Goal: Check status: Check status

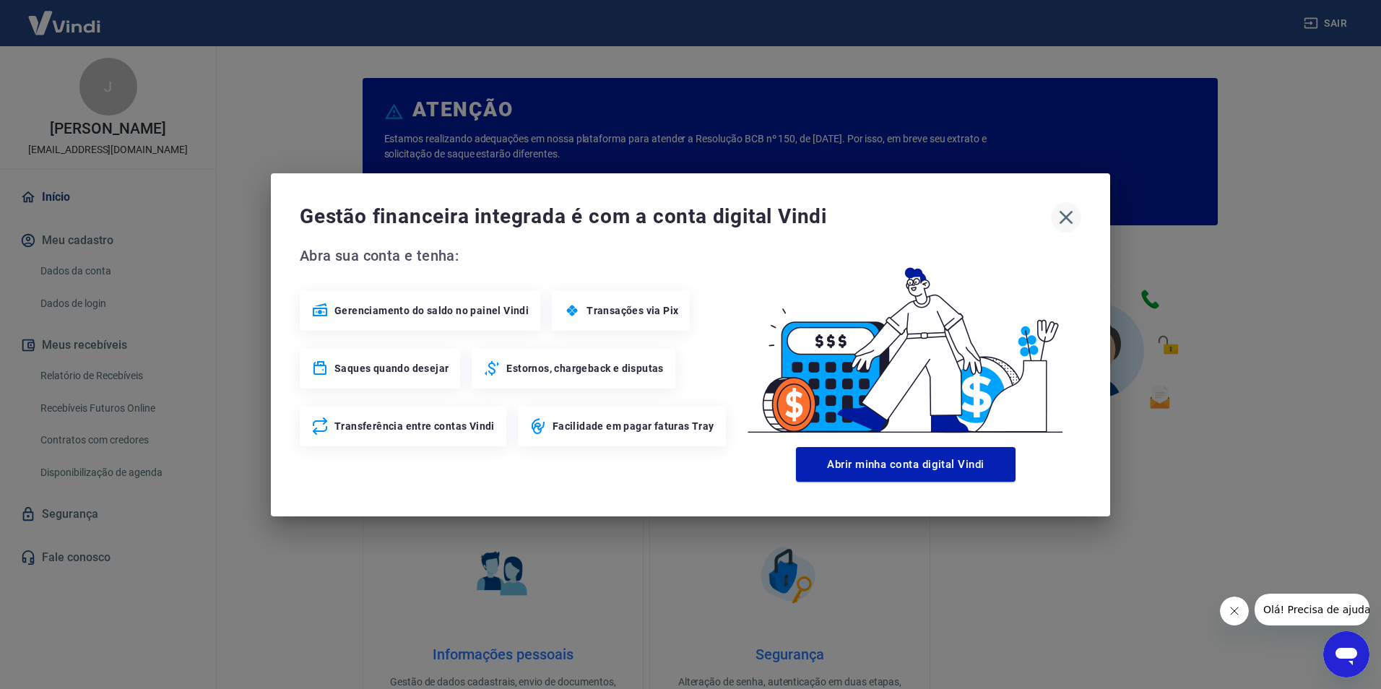
click at [1069, 219] on icon "button" at bounding box center [1067, 217] width 14 height 14
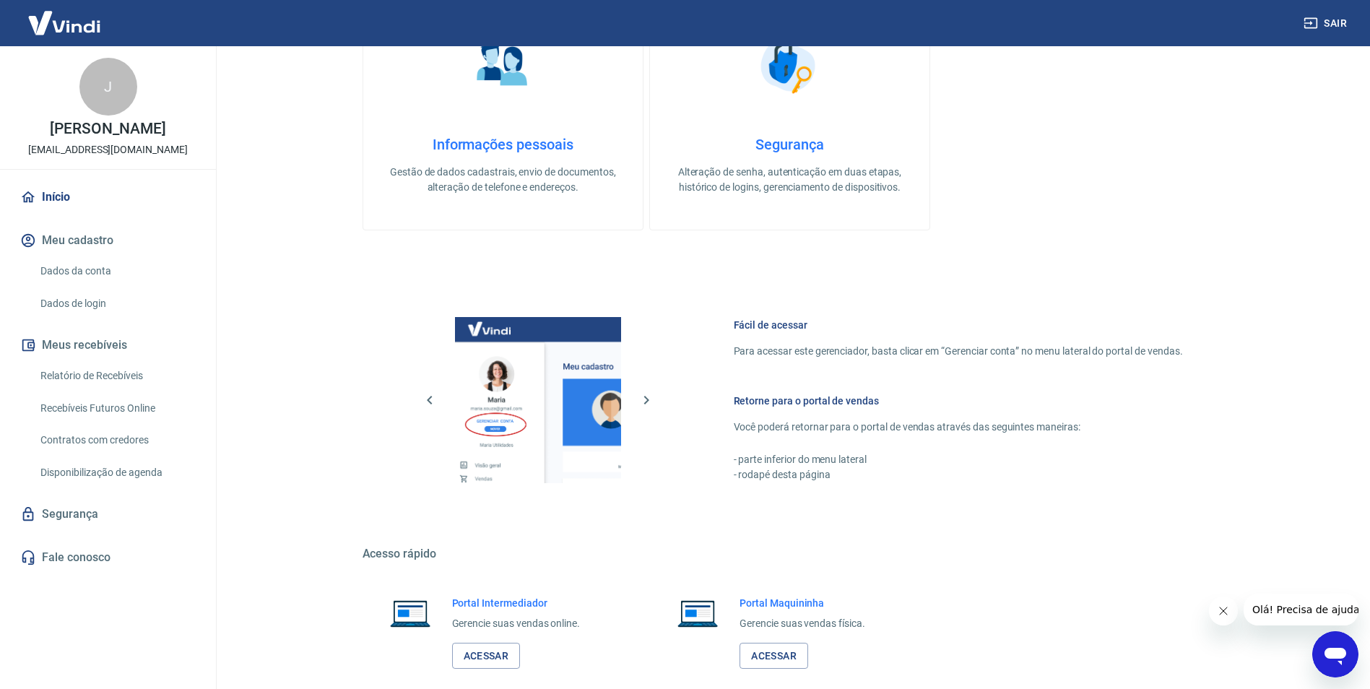
scroll to position [586, 0]
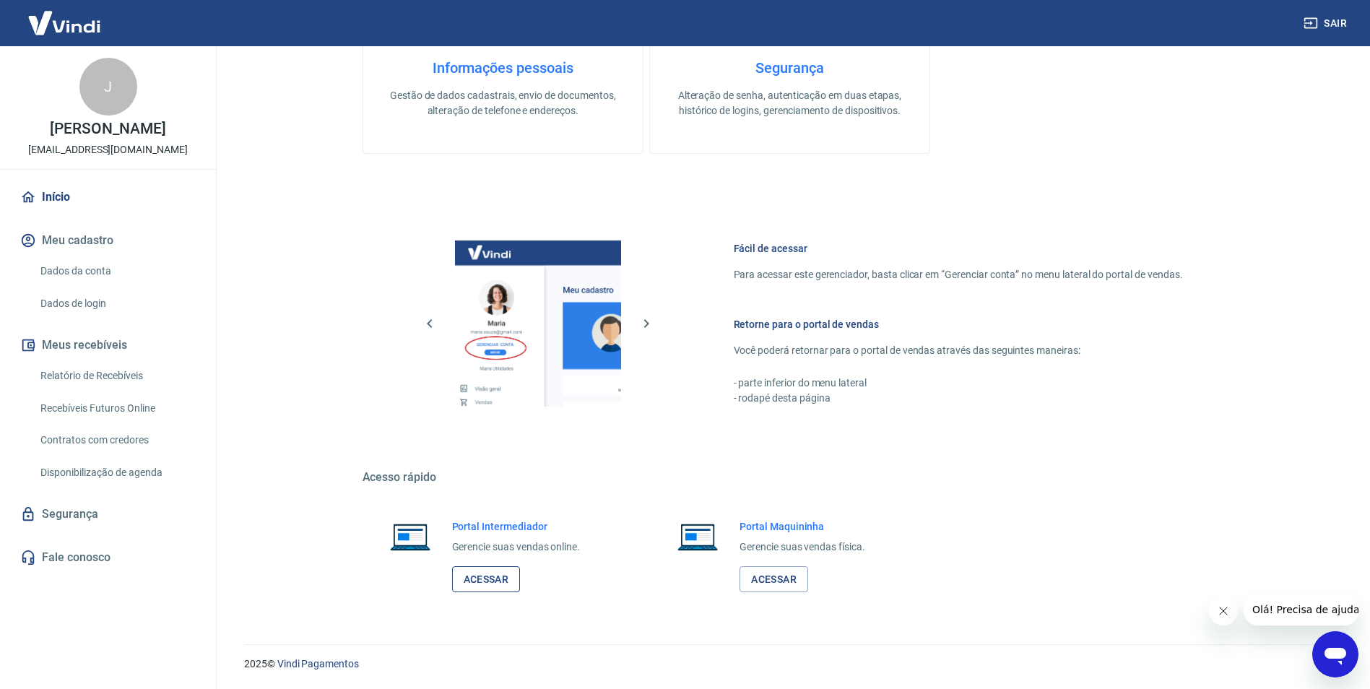
drag, startPoint x: 479, startPoint y: 578, endPoint x: 494, endPoint y: 578, distance: 15.2
click at [481, 578] on link "Acessar" at bounding box center [486, 579] width 69 height 27
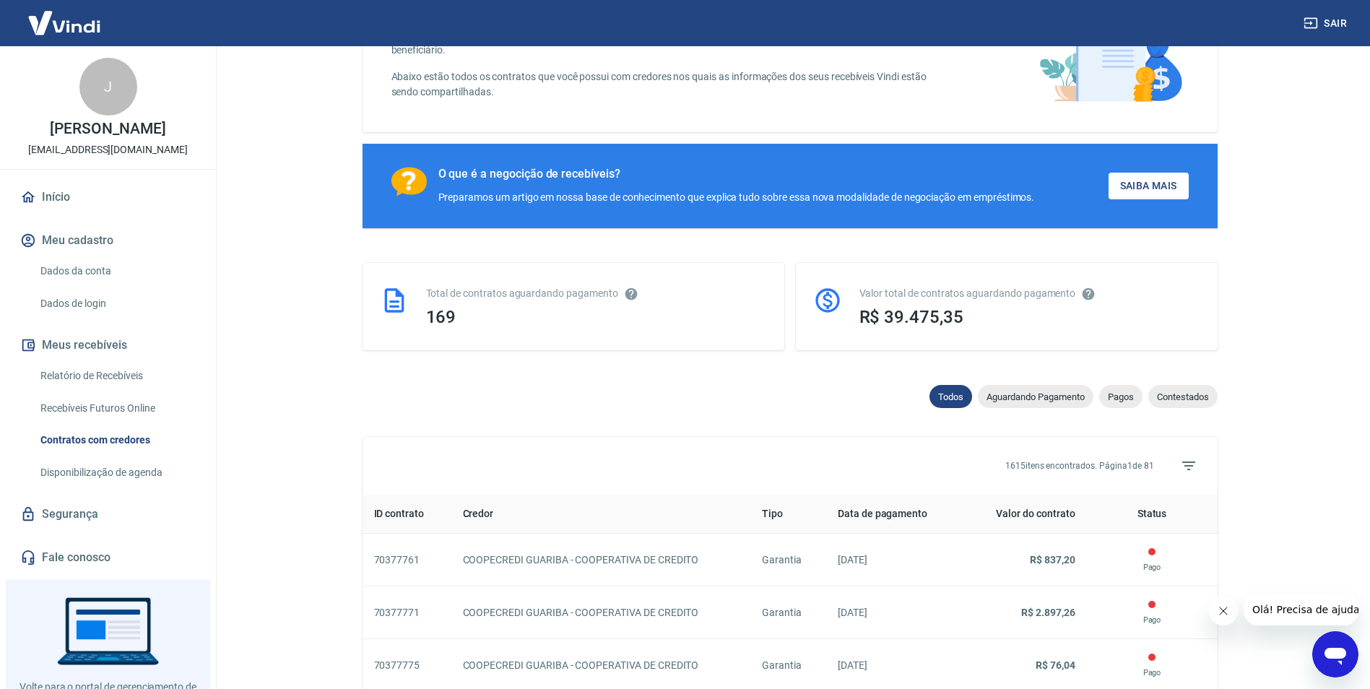
scroll to position [217, 0]
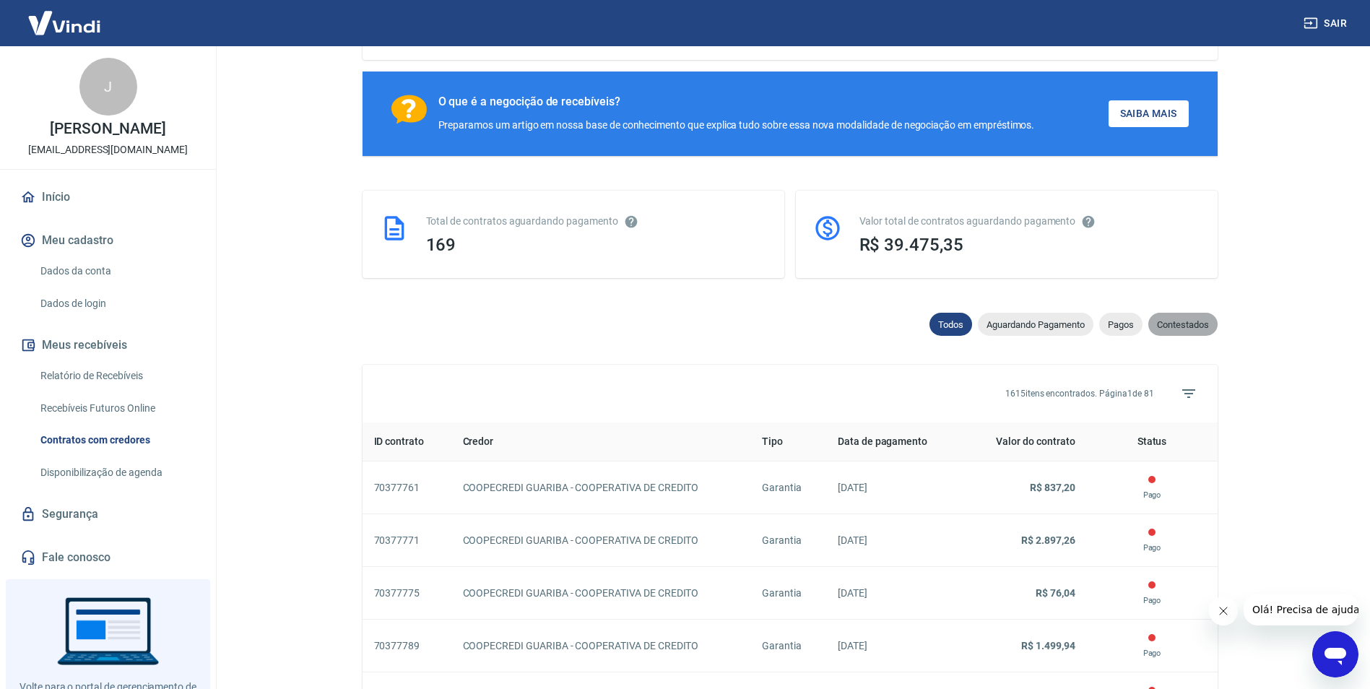
click at [1181, 326] on span "Contestados" at bounding box center [1182, 324] width 69 height 11
select select "rejected"
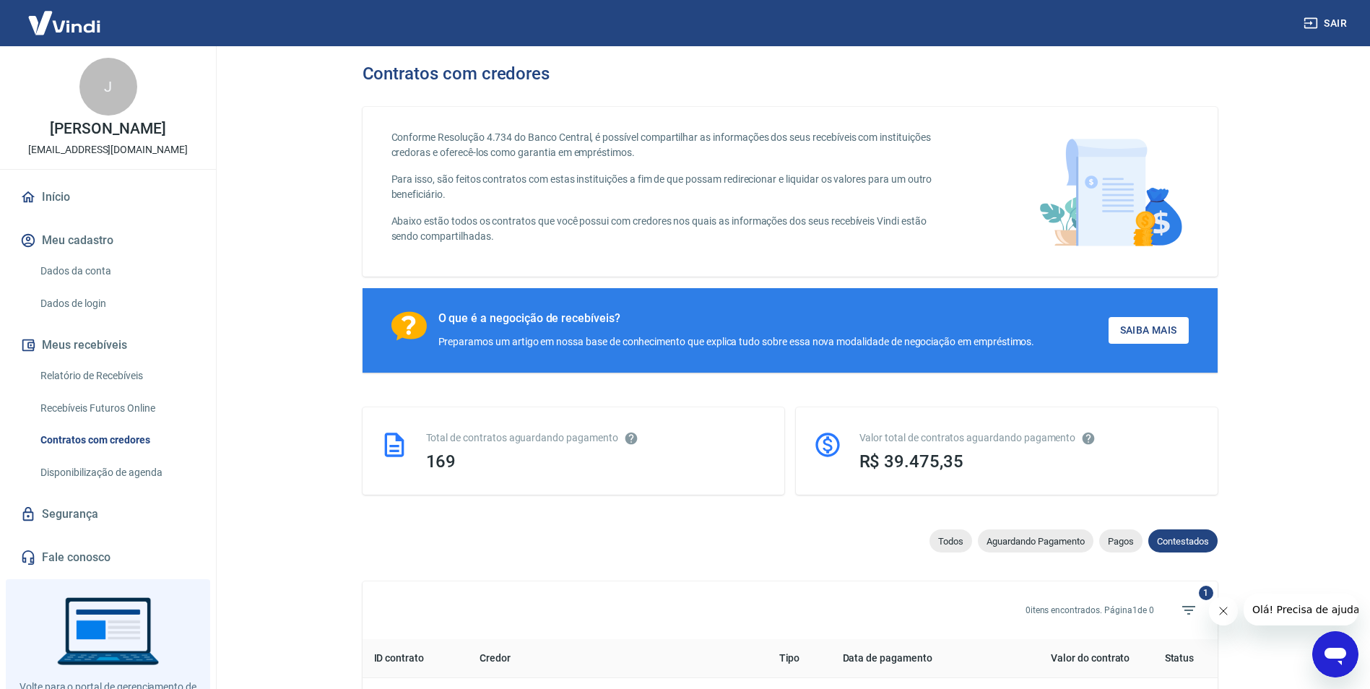
select select
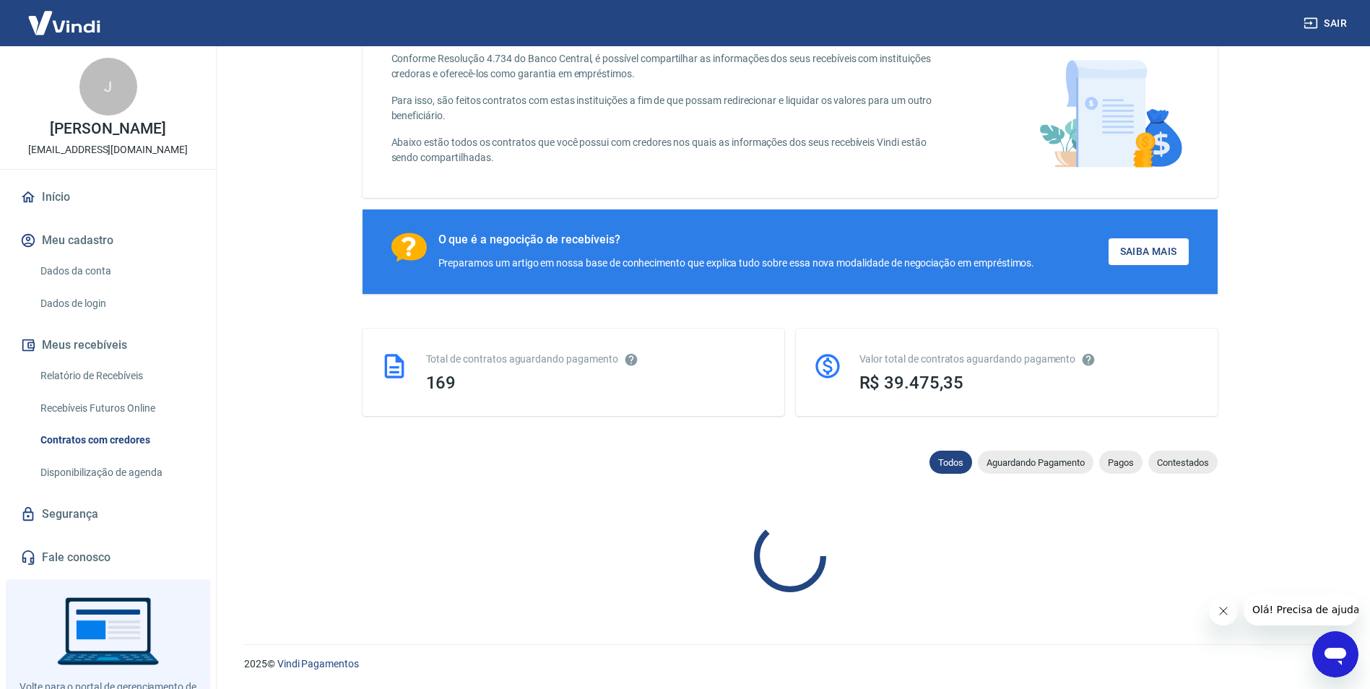
scroll to position [217, 0]
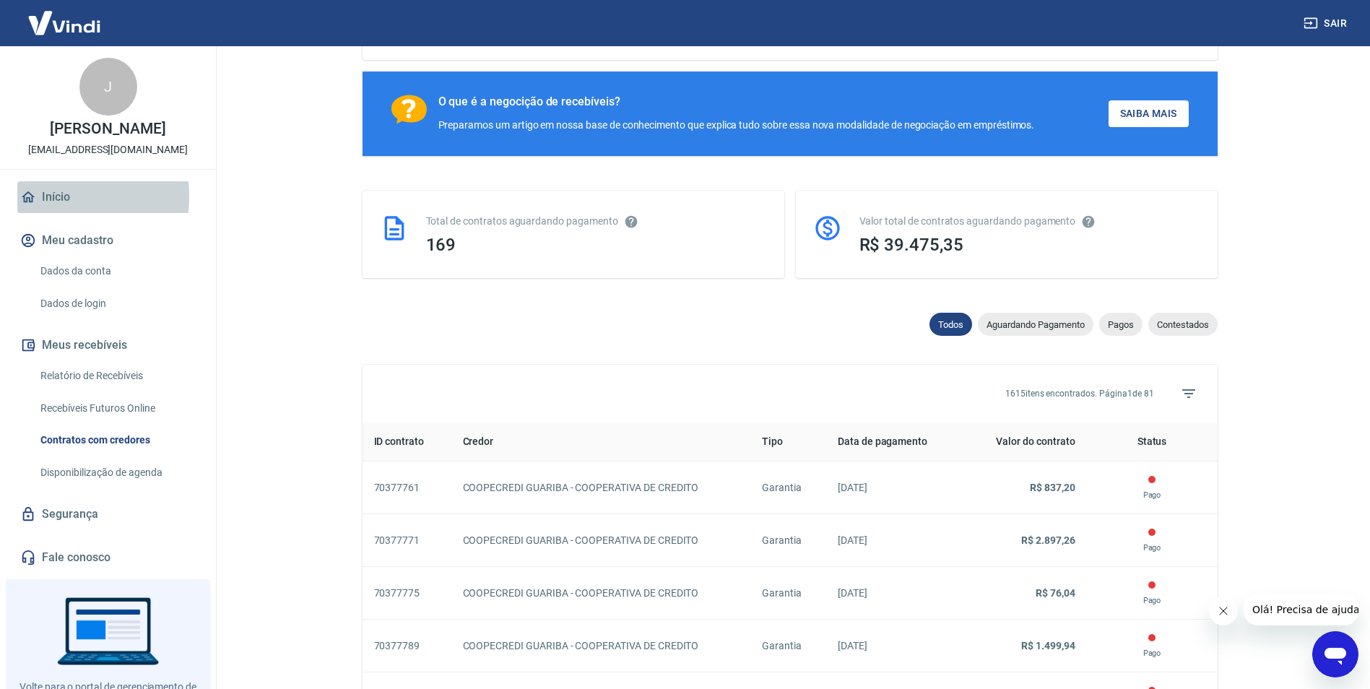
click at [45, 212] on link "Início" at bounding box center [107, 197] width 181 height 32
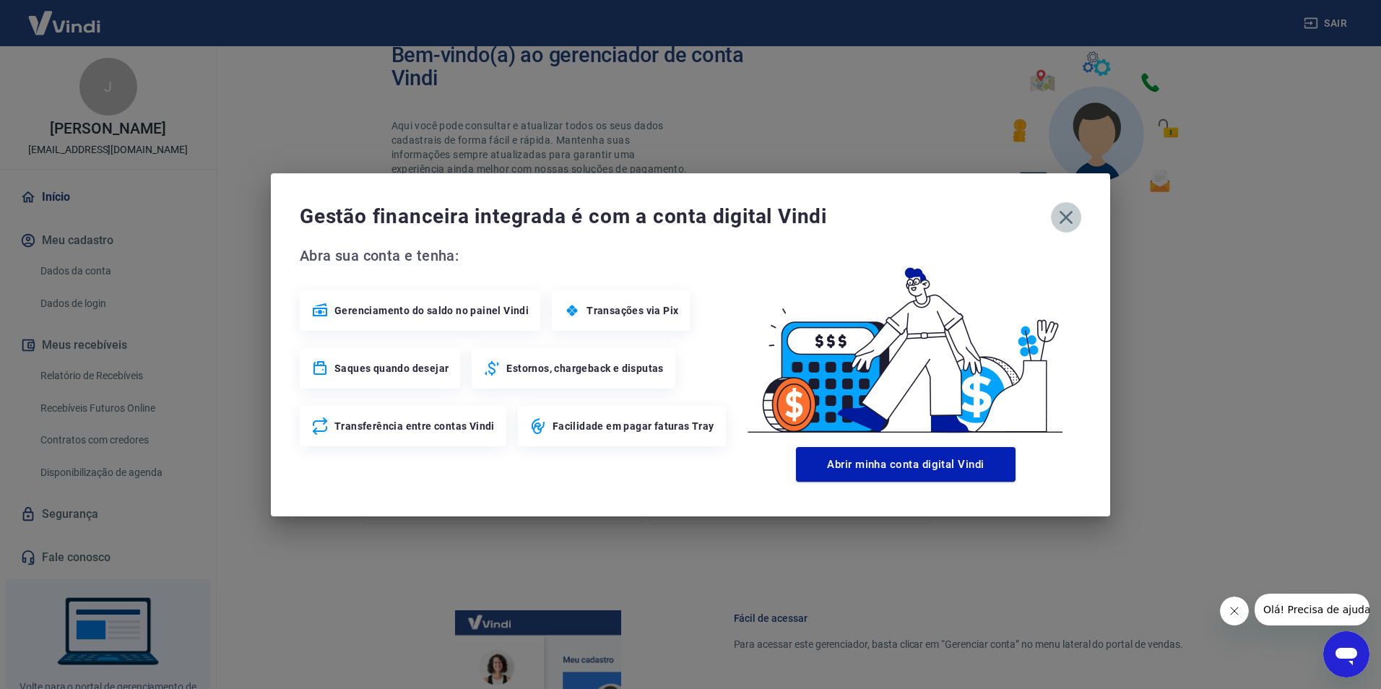
click at [1070, 219] on icon "button" at bounding box center [1065, 217] width 23 height 23
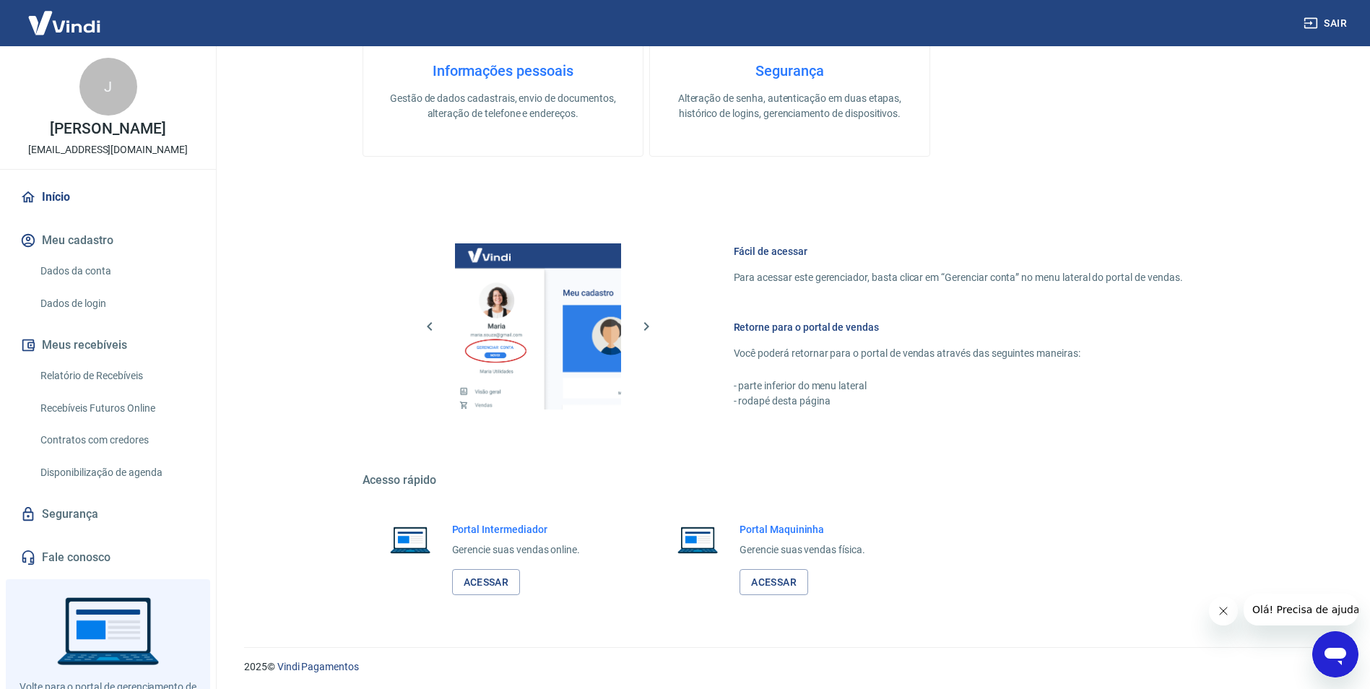
scroll to position [586, 0]
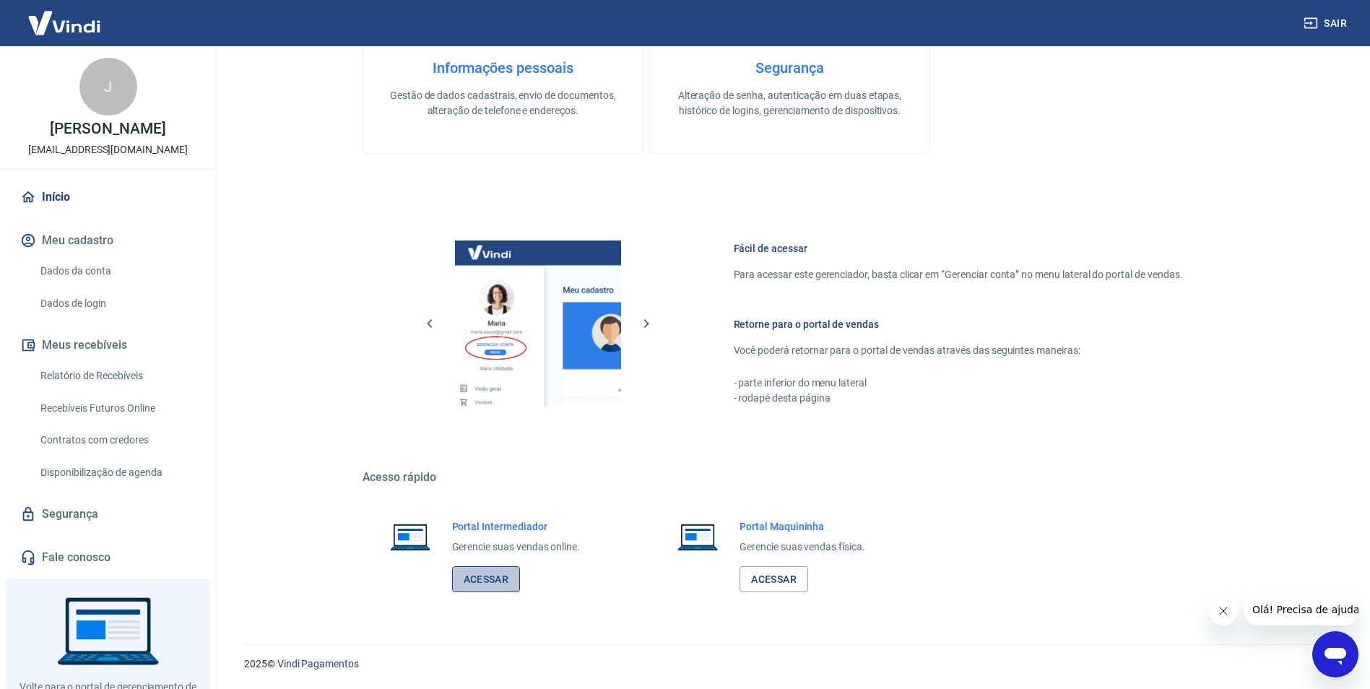
click at [485, 576] on link "Acessar" at bounding box center [486, 579] width 69 height 27
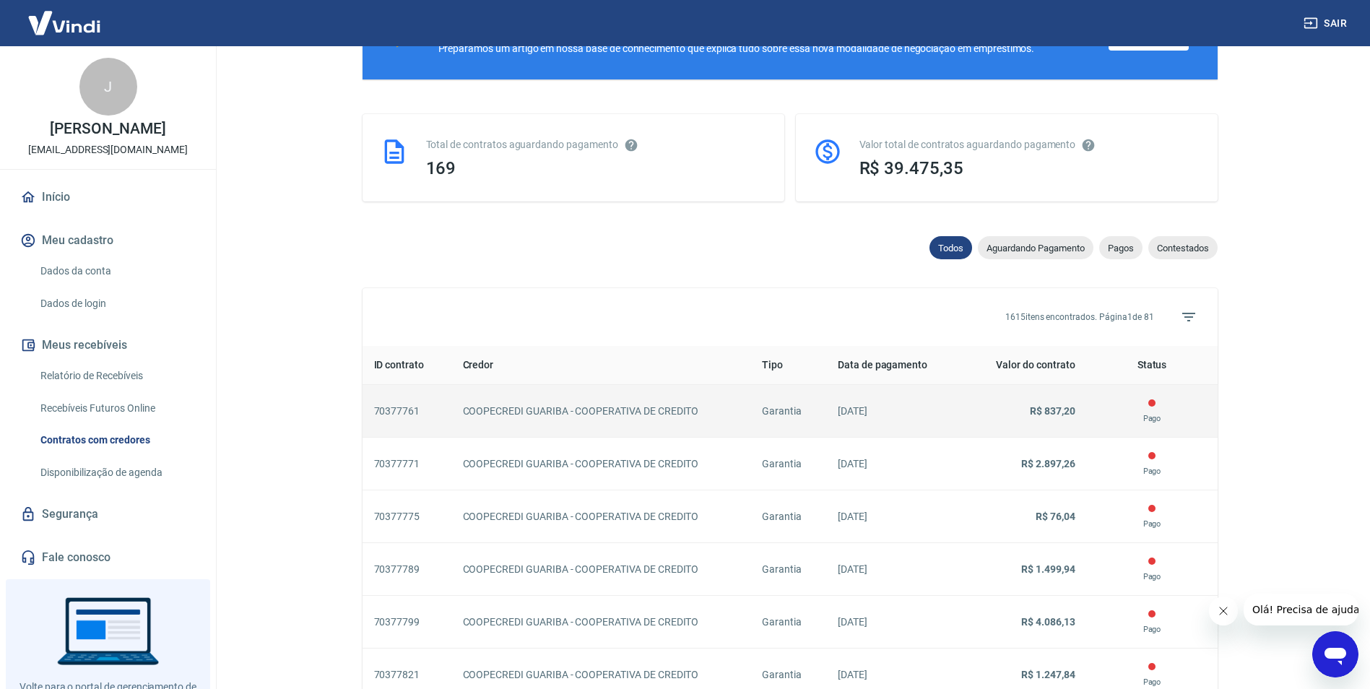
scroll to position [289, 0]
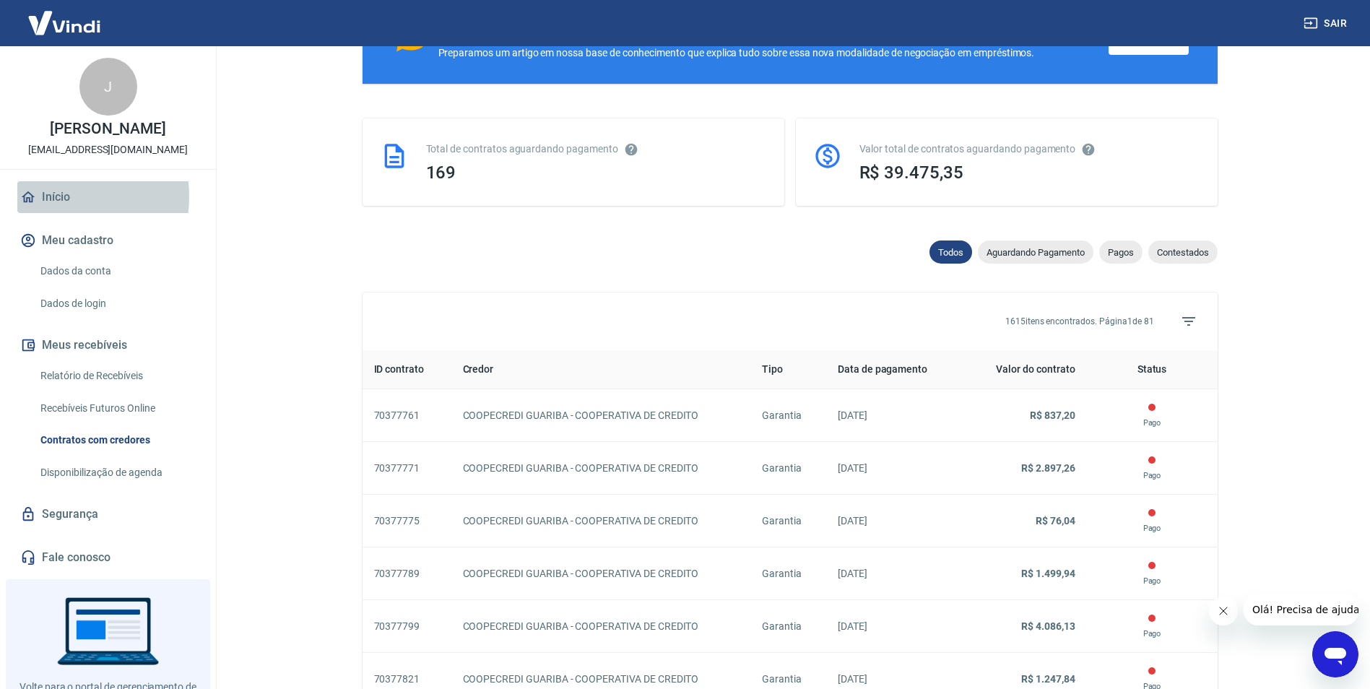
click at [46, 212] on link "Início" at bounding box center [107, 197] width 181 height 32
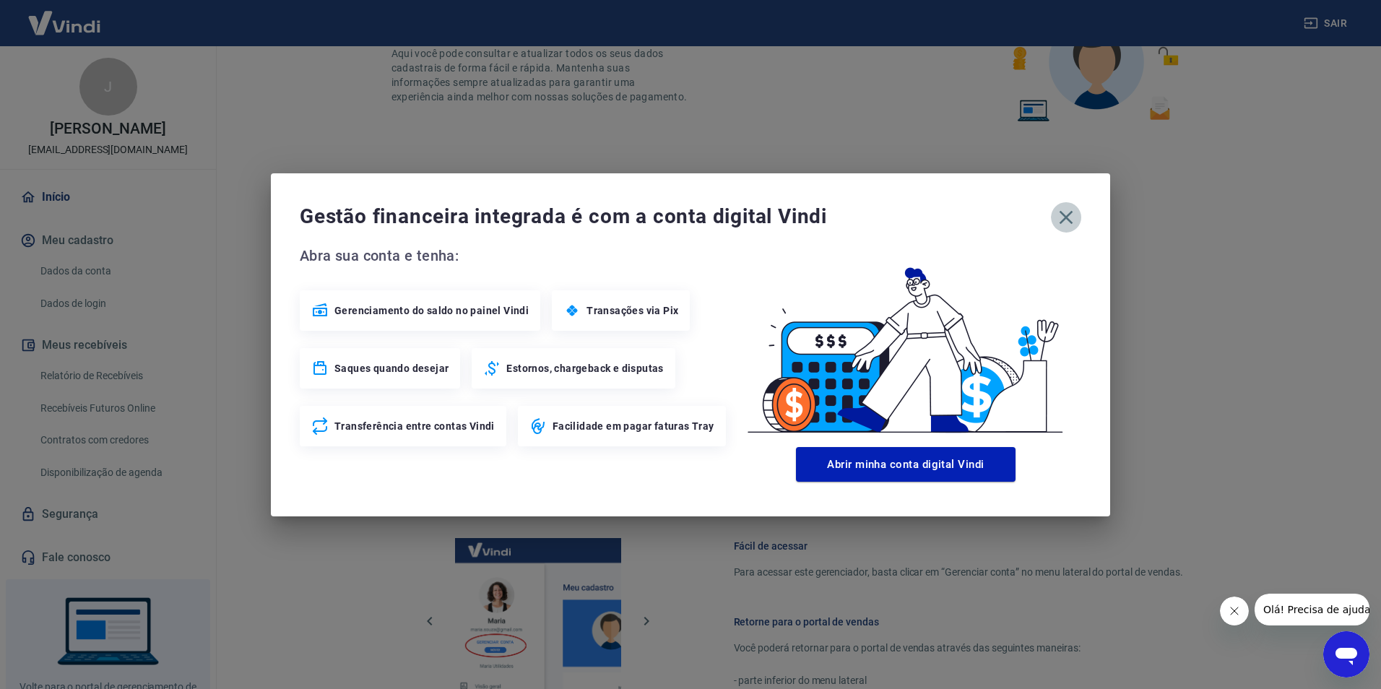
click at [1061, 217] on icon "button" at bounding box center [1065, 217] width 23 height 23
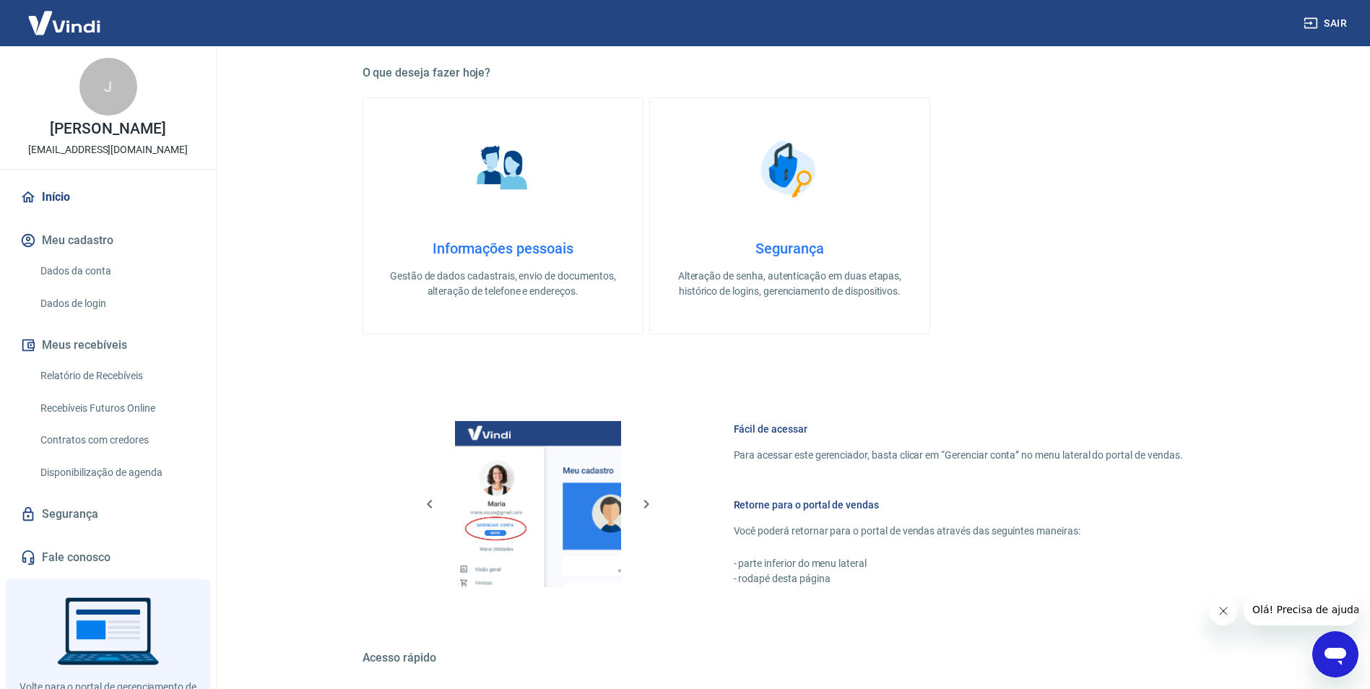
scroll to position [586, 0]
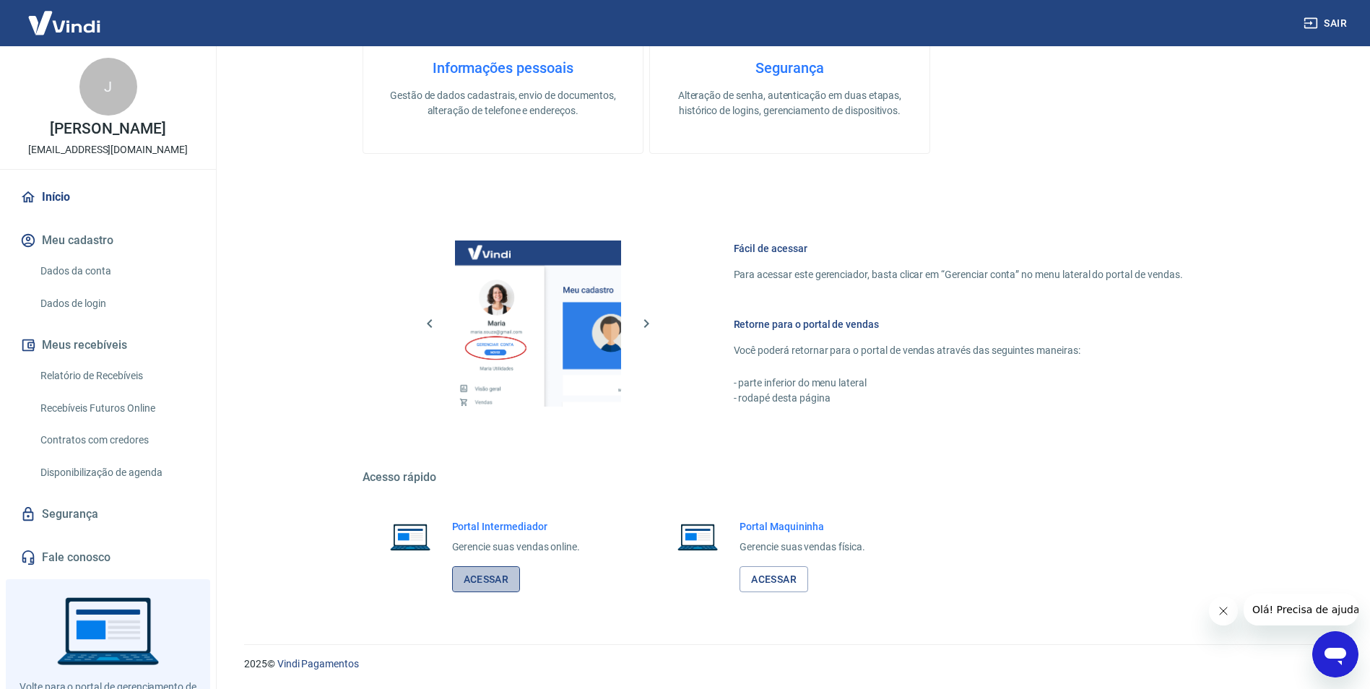
click at [501, 568] on link "Acessar" at bounding box center [486, 579] width 69 height 27
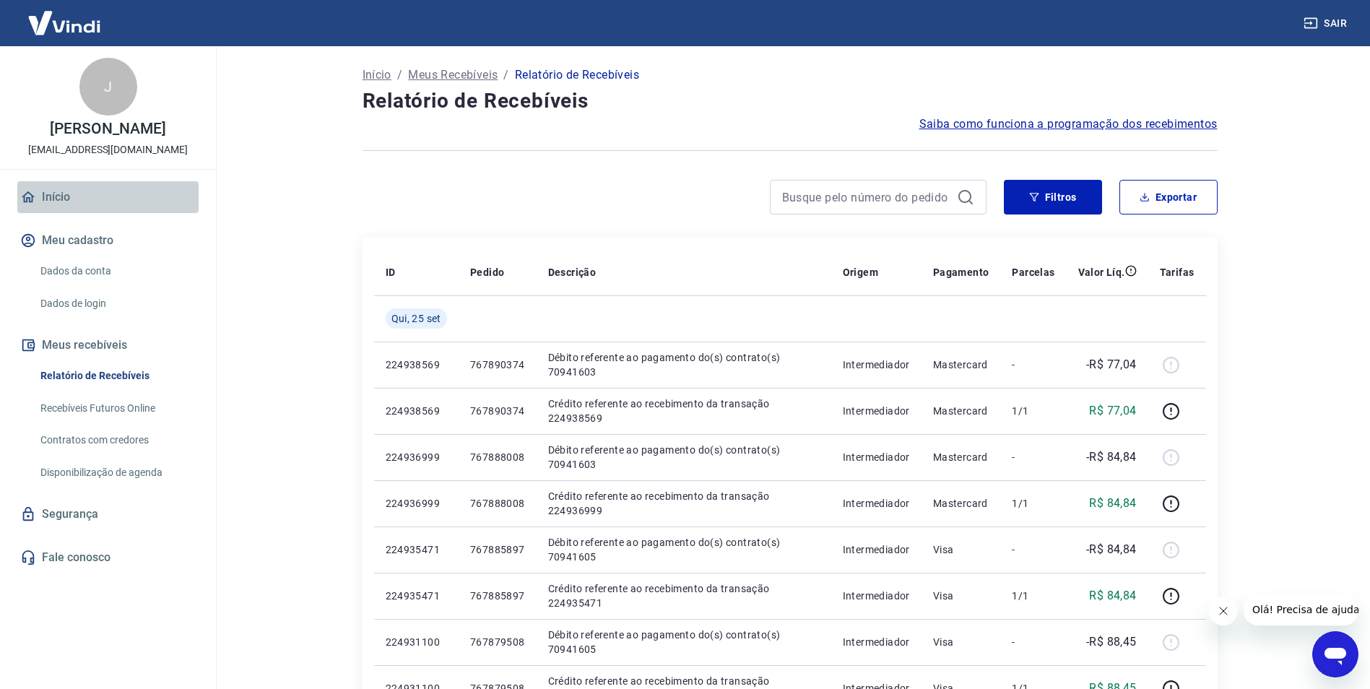
click at [44, 212] on link "Início" at bounding box center [107, 197] width 181 height 32
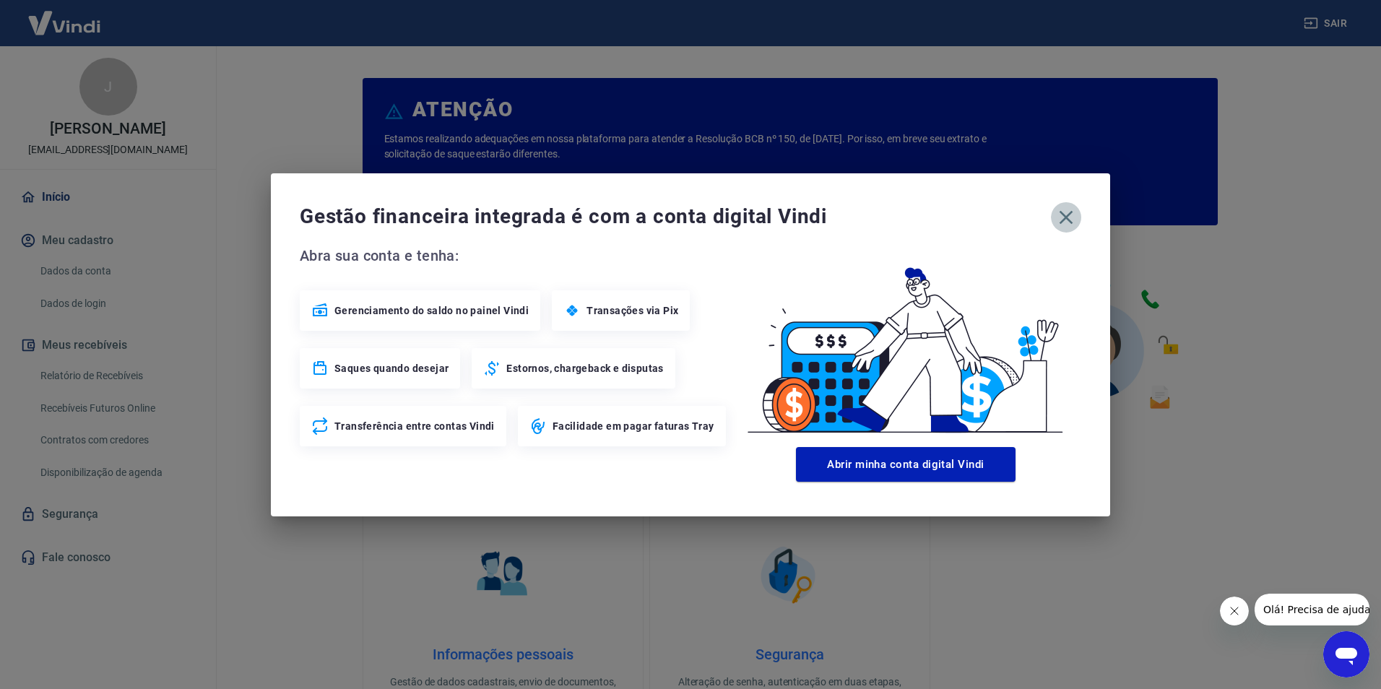
click at [1060, 218] on icon "button" at bounding box center [1065, 217] width 23 height 23
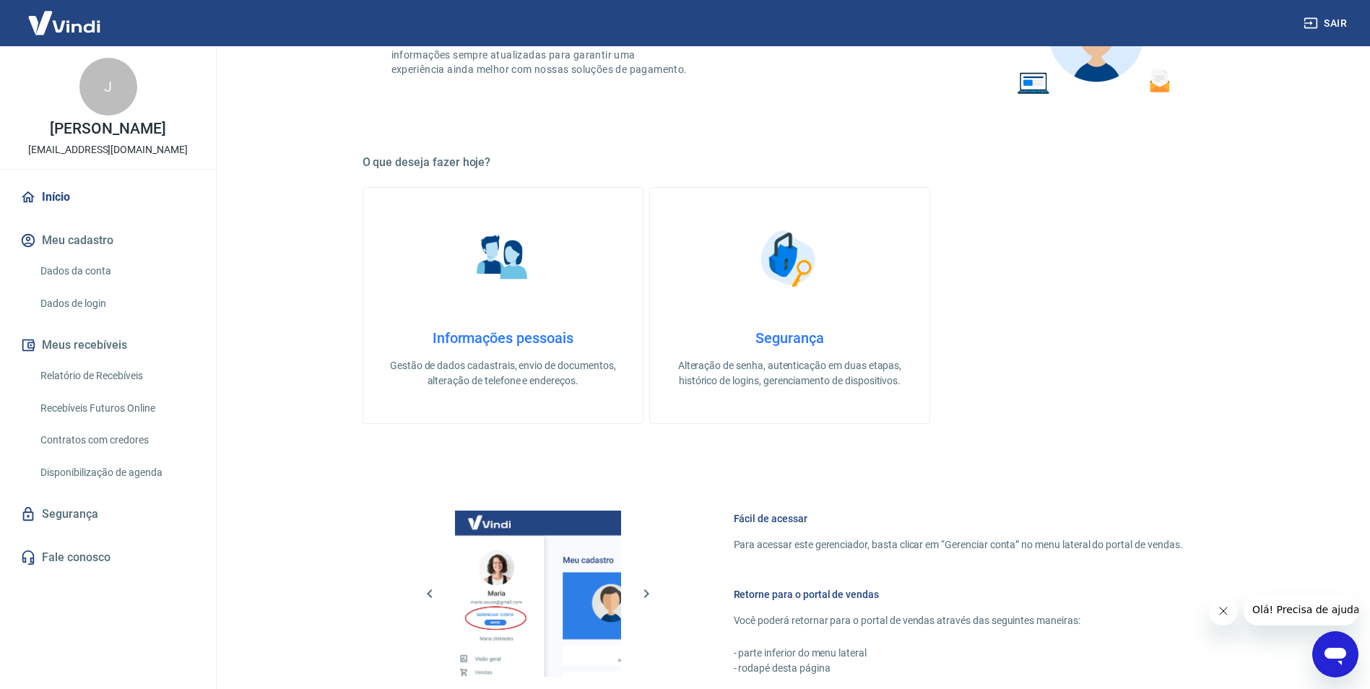
scroll to position [578, 0]
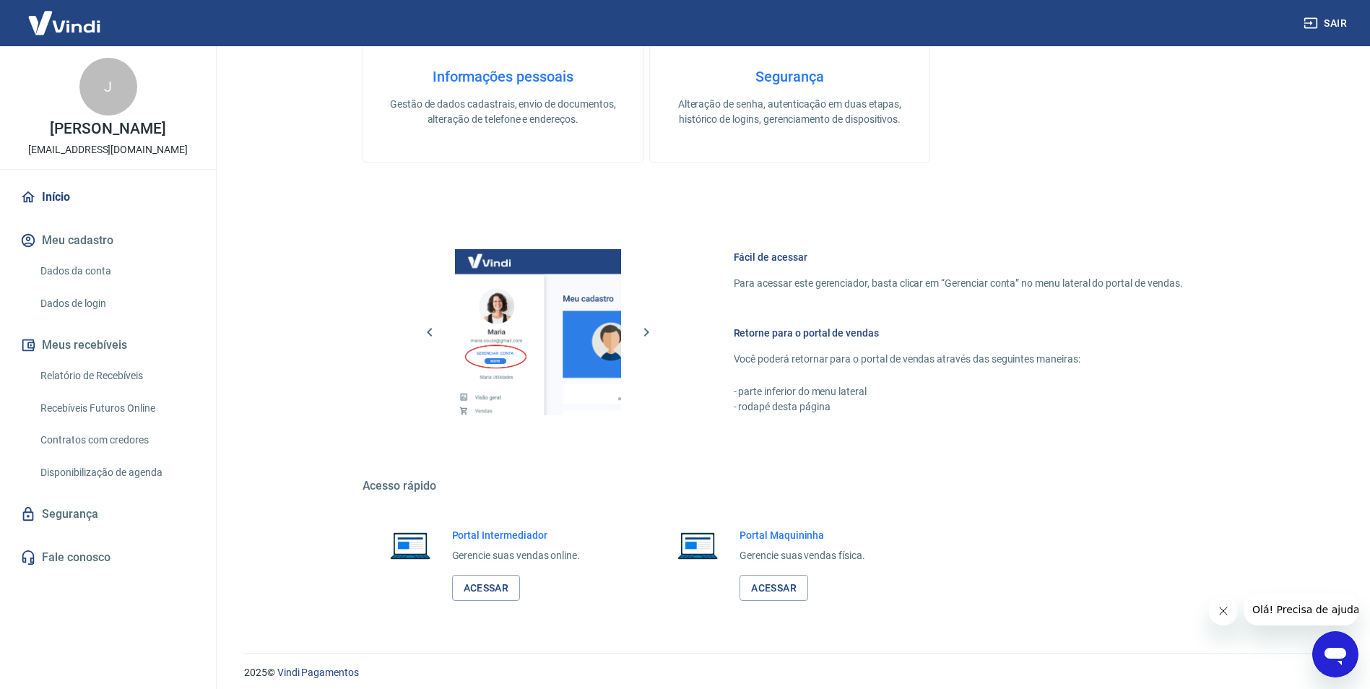
drag, startPoint x: 491, startPoint y: 579, endPoint x: 505, endPoint y: 573, distance: 14.6
click at [491, 579] on link "Acessar" at bounding box center [486, 588] width 69 height 27
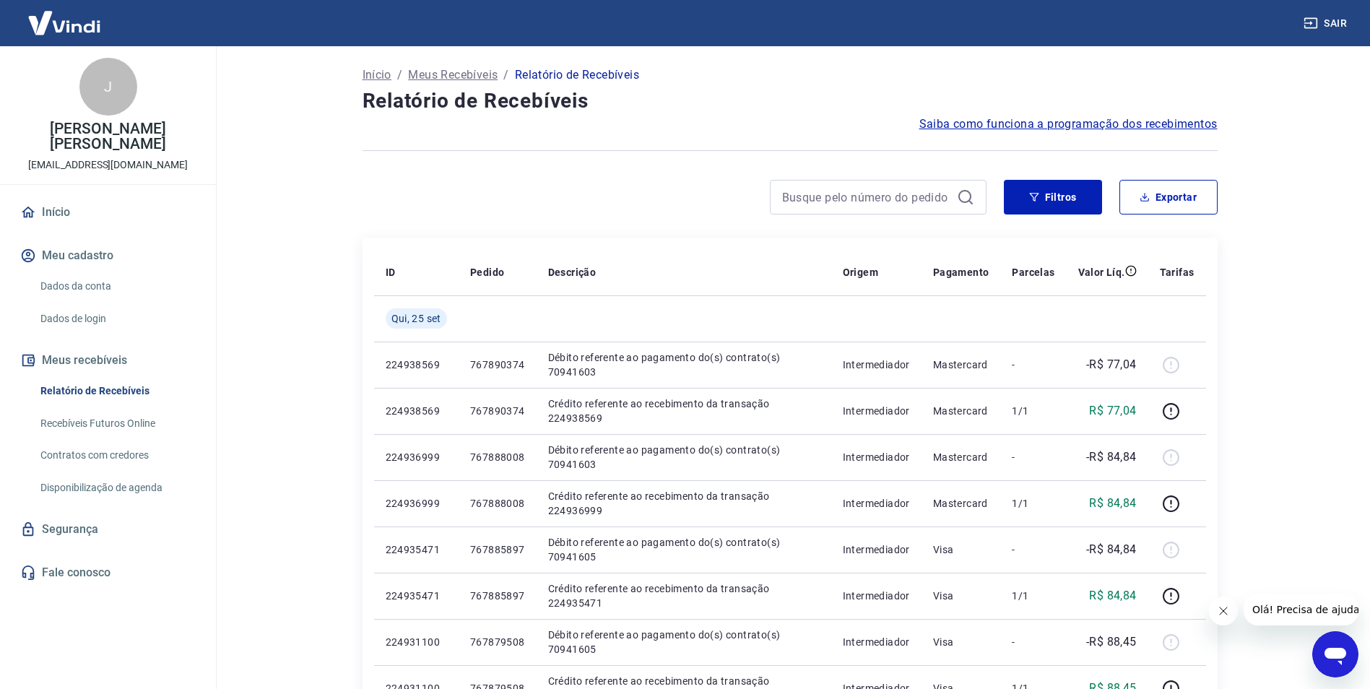
click at [959, 196] on icon at bounding box center [964, 196] width 13 height 13
click at [966, 194] on icon at bounding box center [965, 197] width 17 height 17
click at [605, 79] on p "Relatório de Recebíveis" at bounding box center [577, 74] width 124 height 17
click at [116, 493] on link "Disponibilização de agenda" at bounding box center [117, 488] width 164 height 30
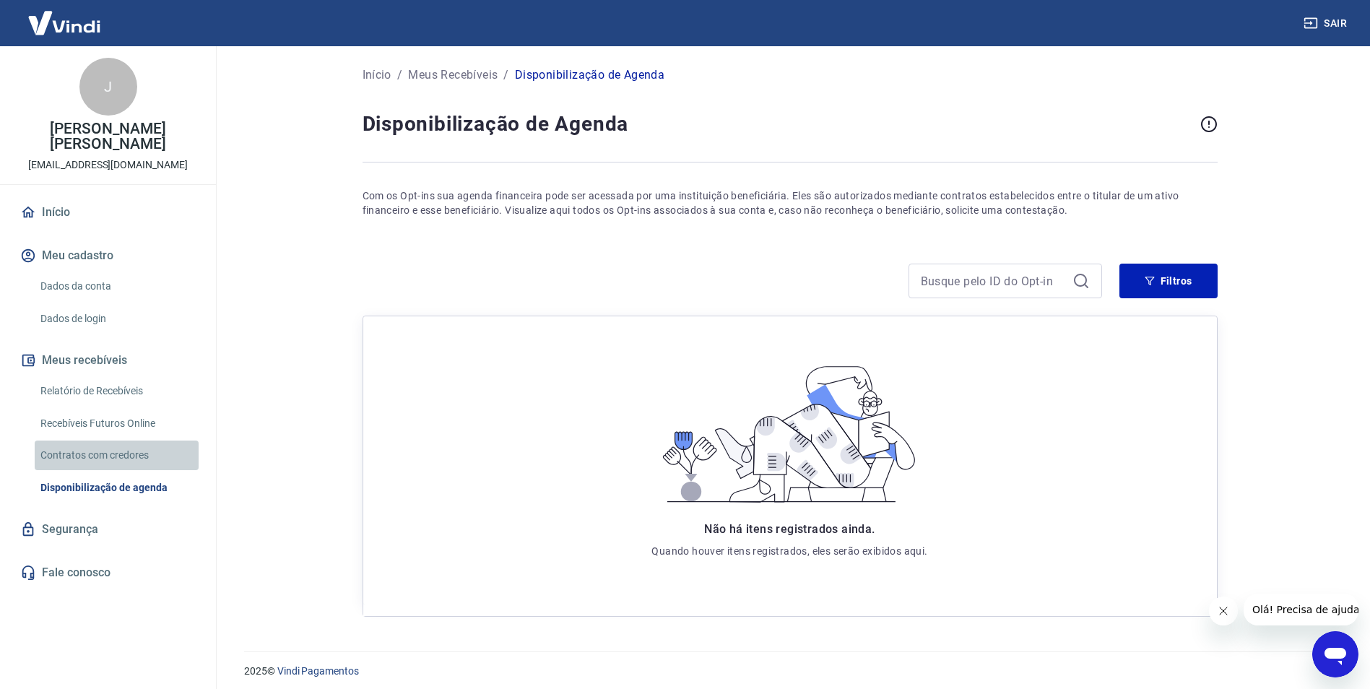
click at [89, 455] on link "Contratos com credores" at bounding box center [117, 456] width 164 height 30
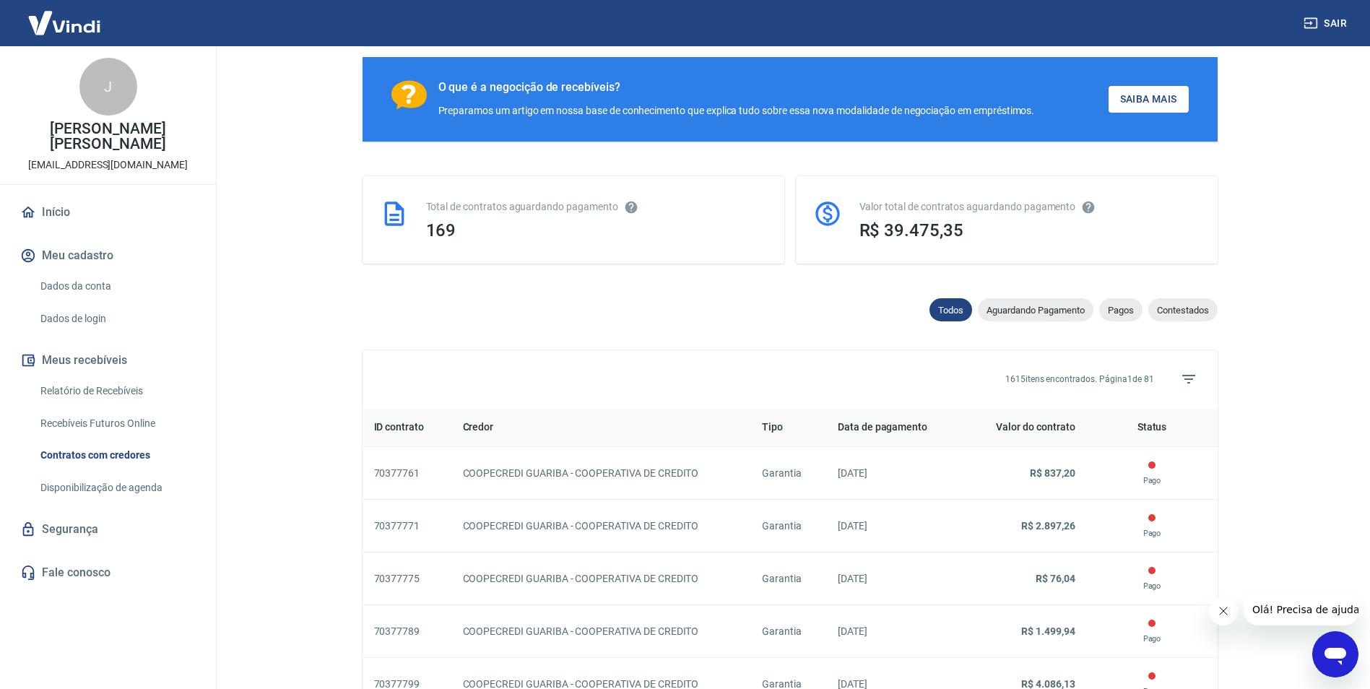
scroll to position [289, 0]
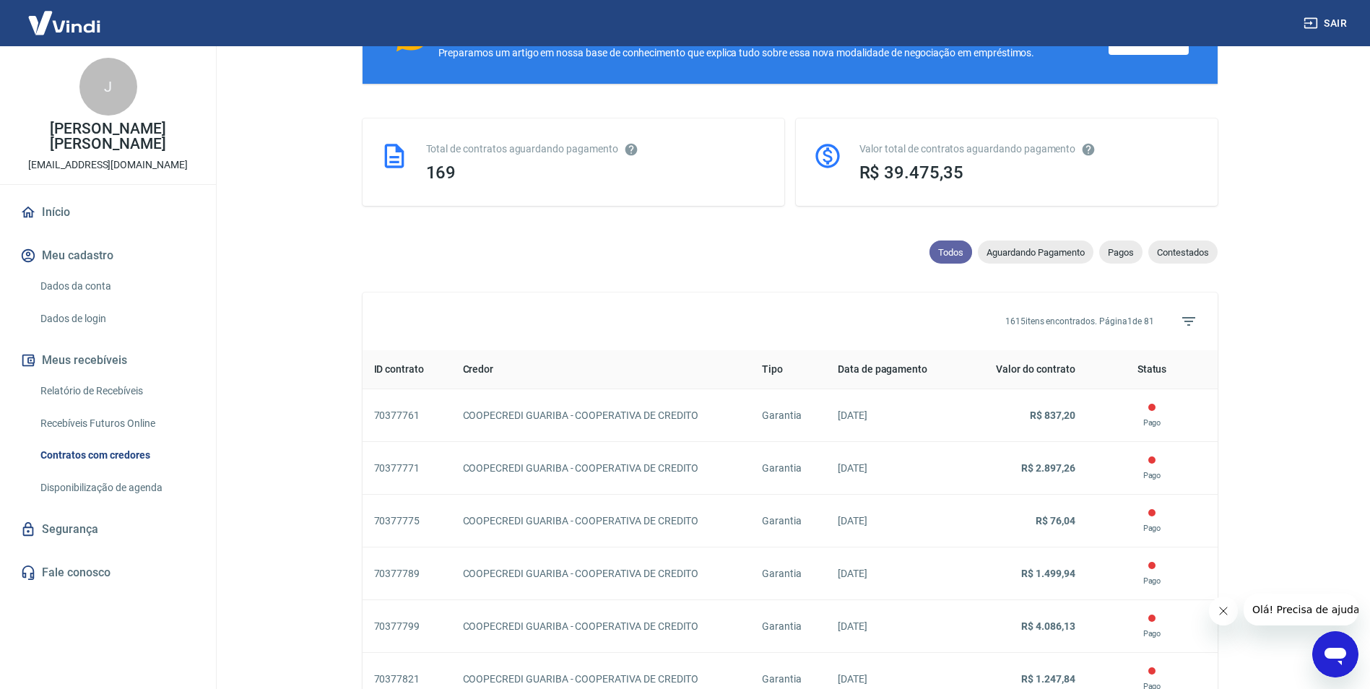
click at [943, 255] on span "Todos" at bounding box center [951, 252] width 43 height 11
click at [1010, 251] on span "Aguardando Pagamento" at bounding box center [1036, 252] width 116 height 11
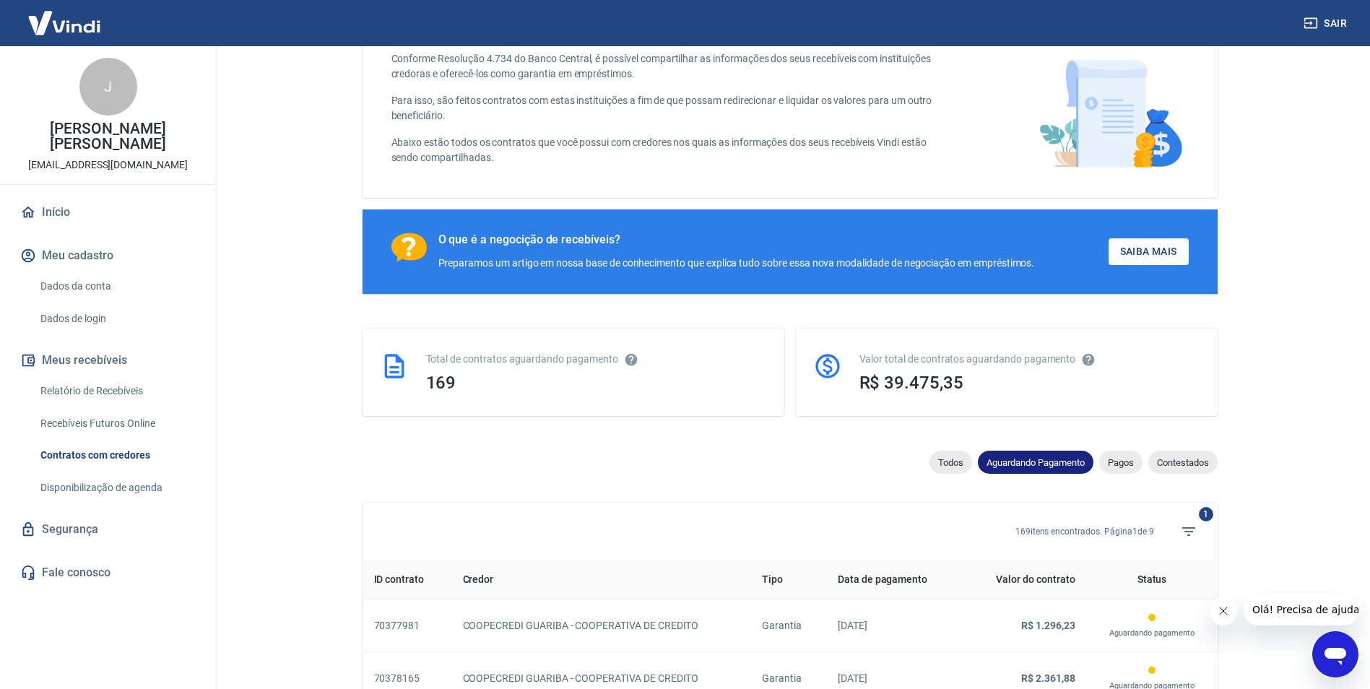
scroll to position [289, 0]
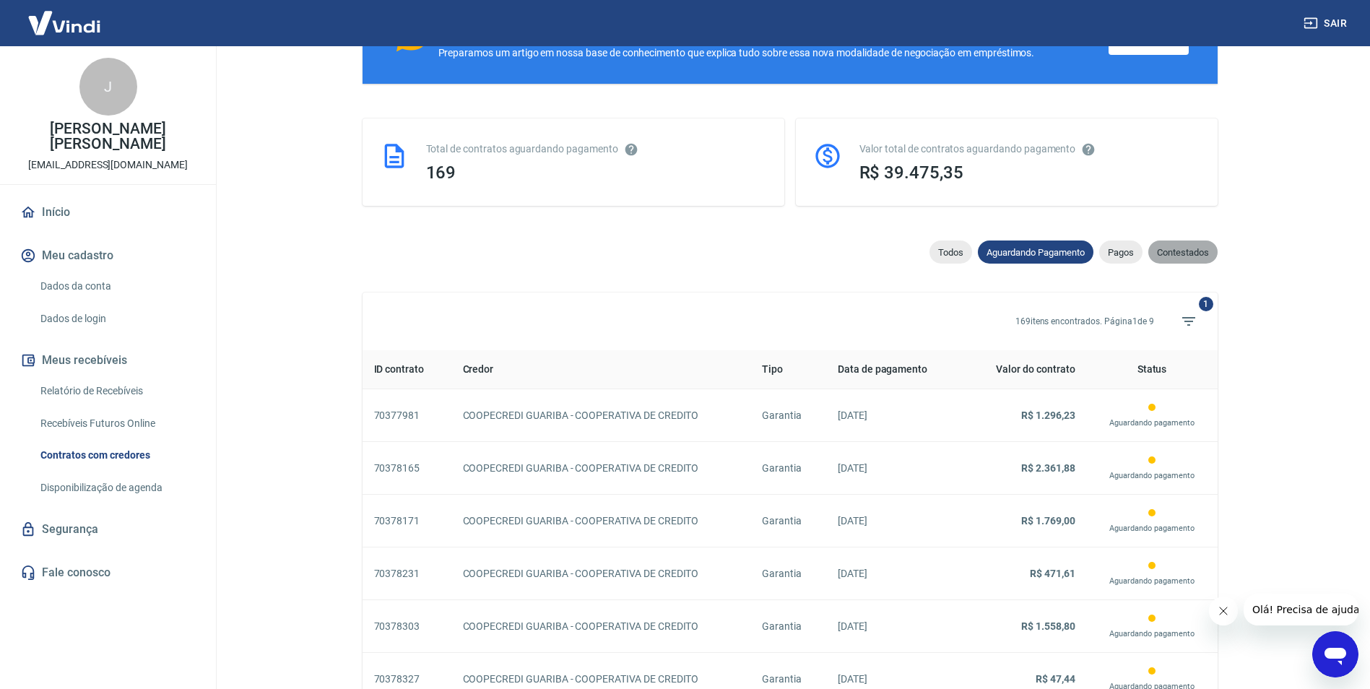
click at [1201, 249] on span "Contestados" at bounding box center [1182, 252] width 69 height 11
select select "rejected"
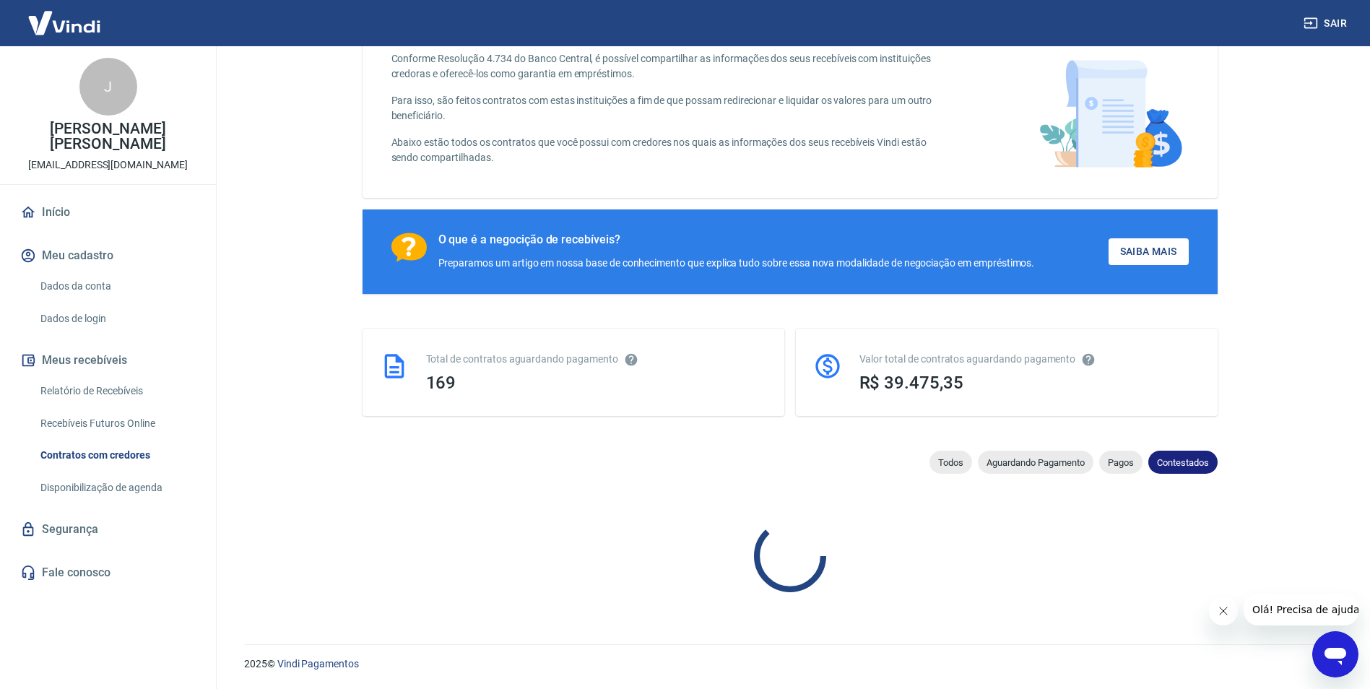
scroll to position [289, 0]
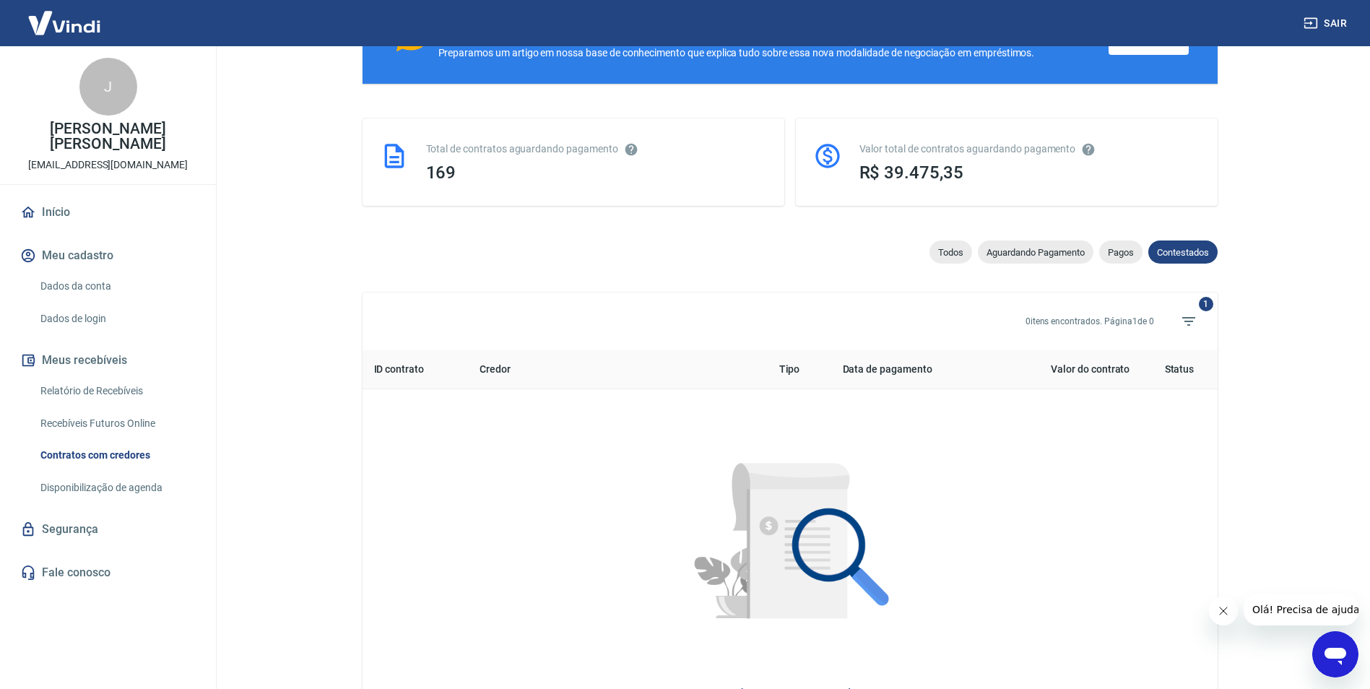
click at [46, 212] on link "Início" at bounding box center [107, 212] width 181 height 32
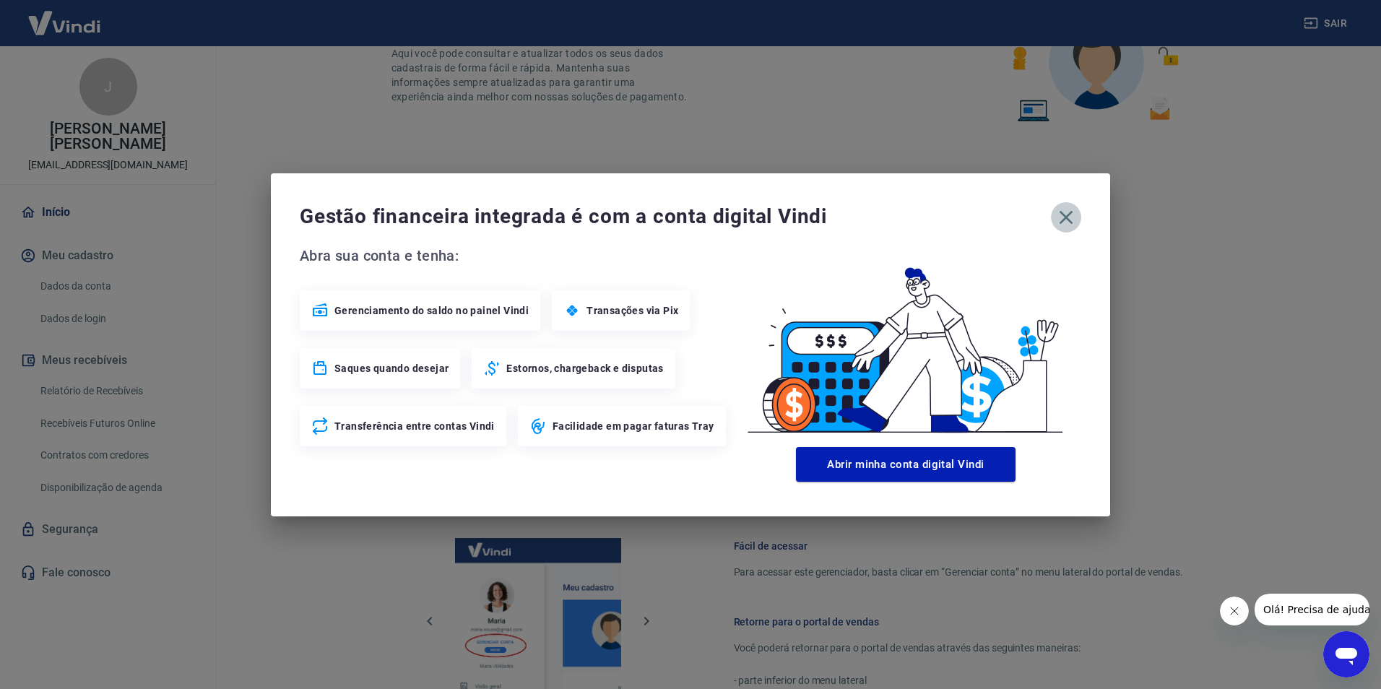
click at [1073, 213] on icon "button" at bounding box center [1065, 217] width 23 height 23
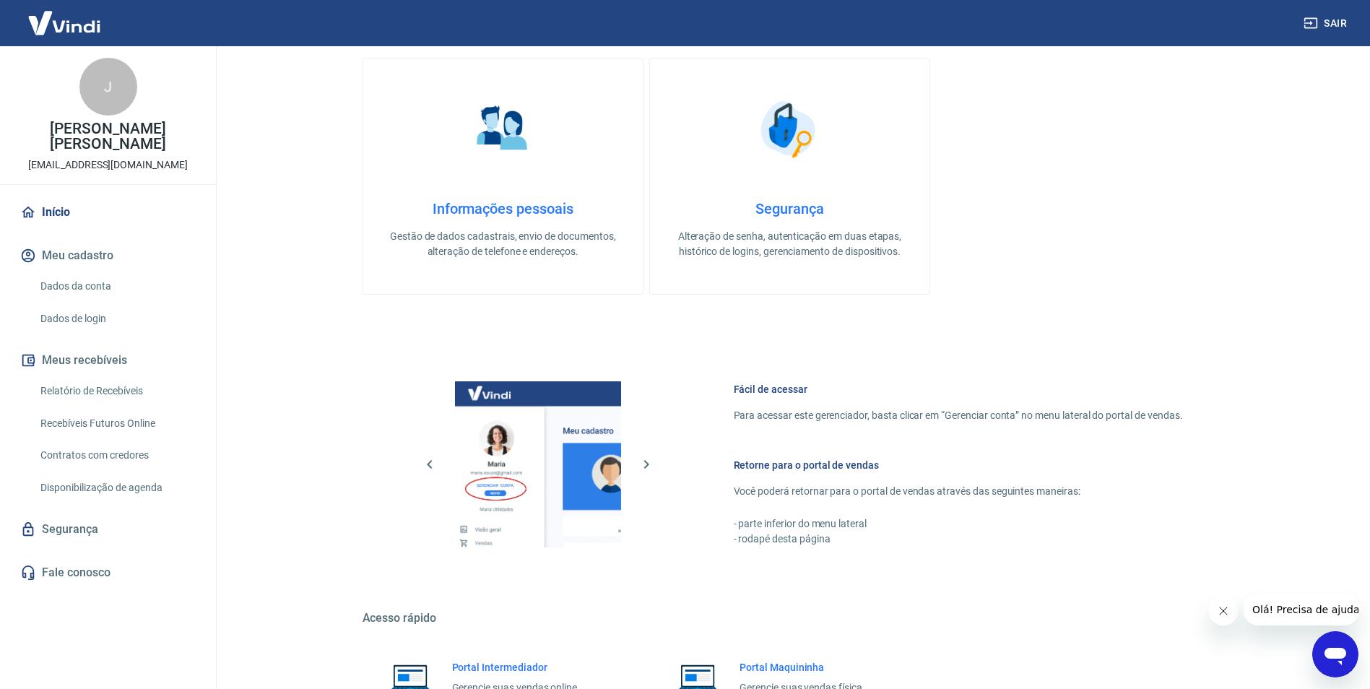
scroll to position [586, 0]
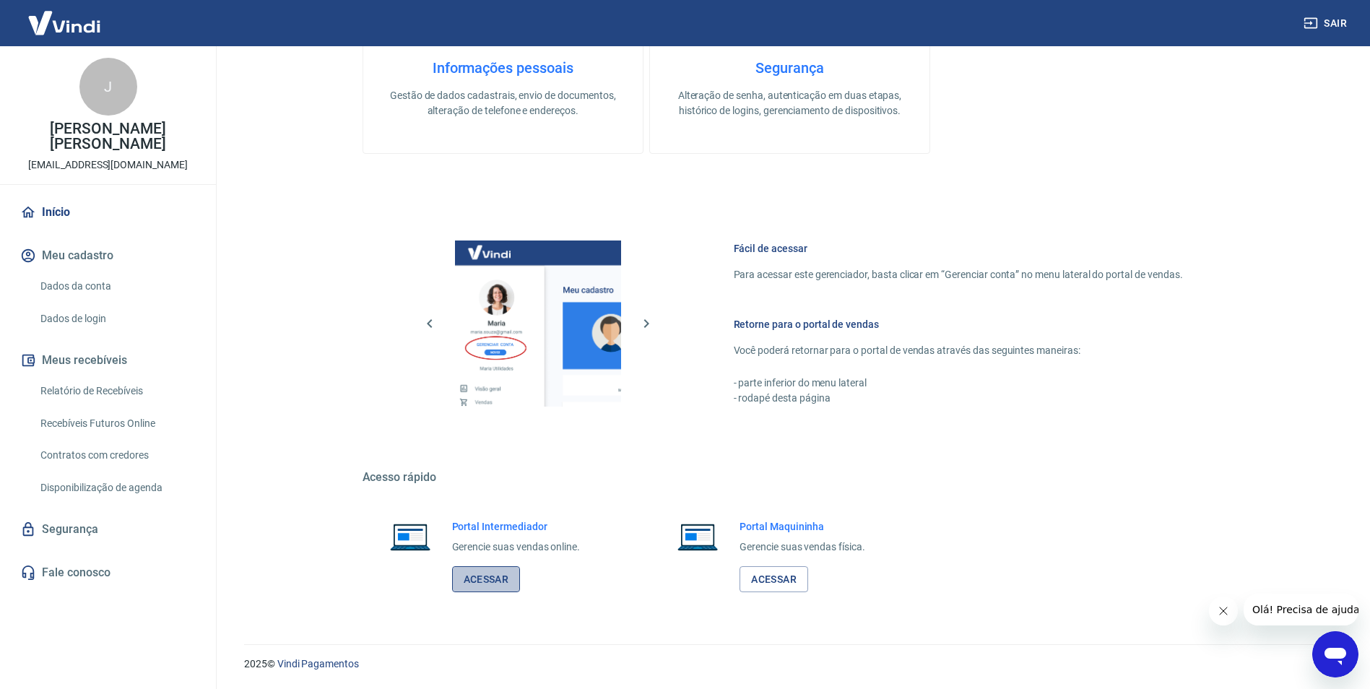
click at [480, 579] on link "Acessar" at bounding box center [486, 579] width 69 height 27
